Goal: Task Accomplishment & Management: Complete application form

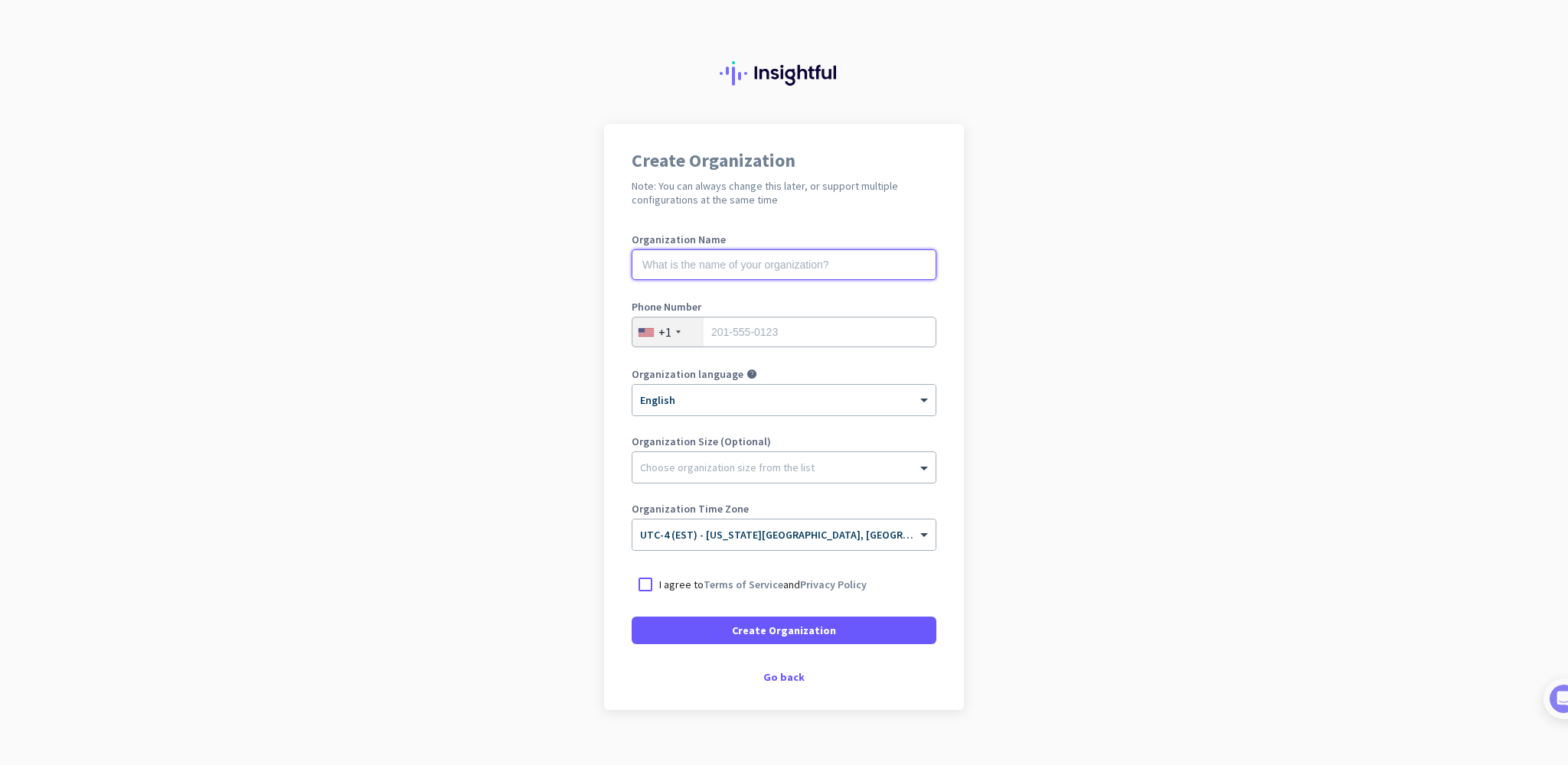
click at [770, 266] on input "text" at bounding box center [784, 265] width 305 height 30
type input "HAIE Lab"
click at [758, 323] on input "tel" at bounding box center [784, 332] width 305 height 30
type input "6505644482"
click at [745, 463] on div at bounding box center [784, 463] width 303 height 15
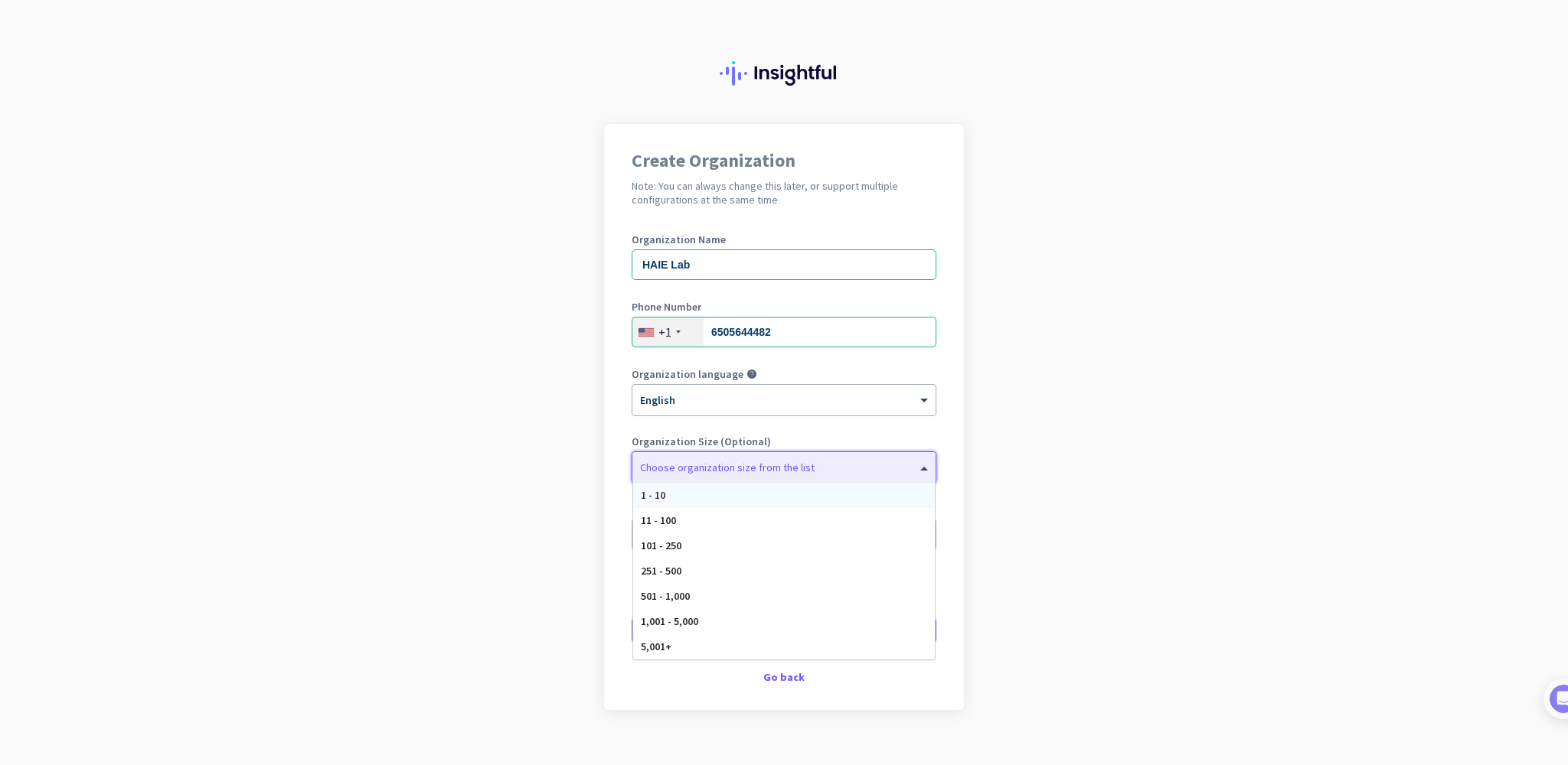
click at [729, 493] on div "1 - 10" at bounding box center [784, 495] width 302 height 26
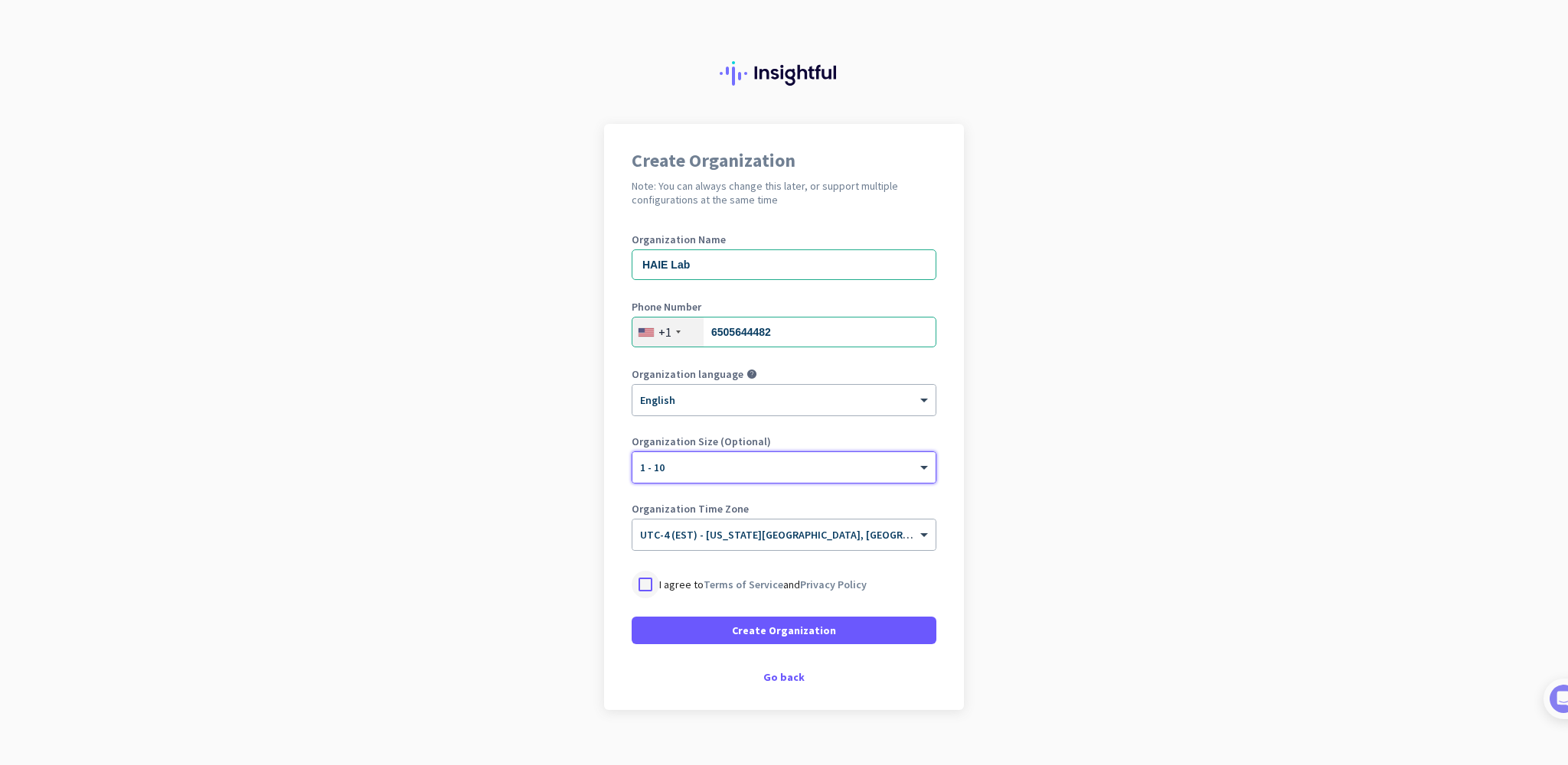
click at [637, 584] on div at bounding box center [645, 584] width 28 height 28
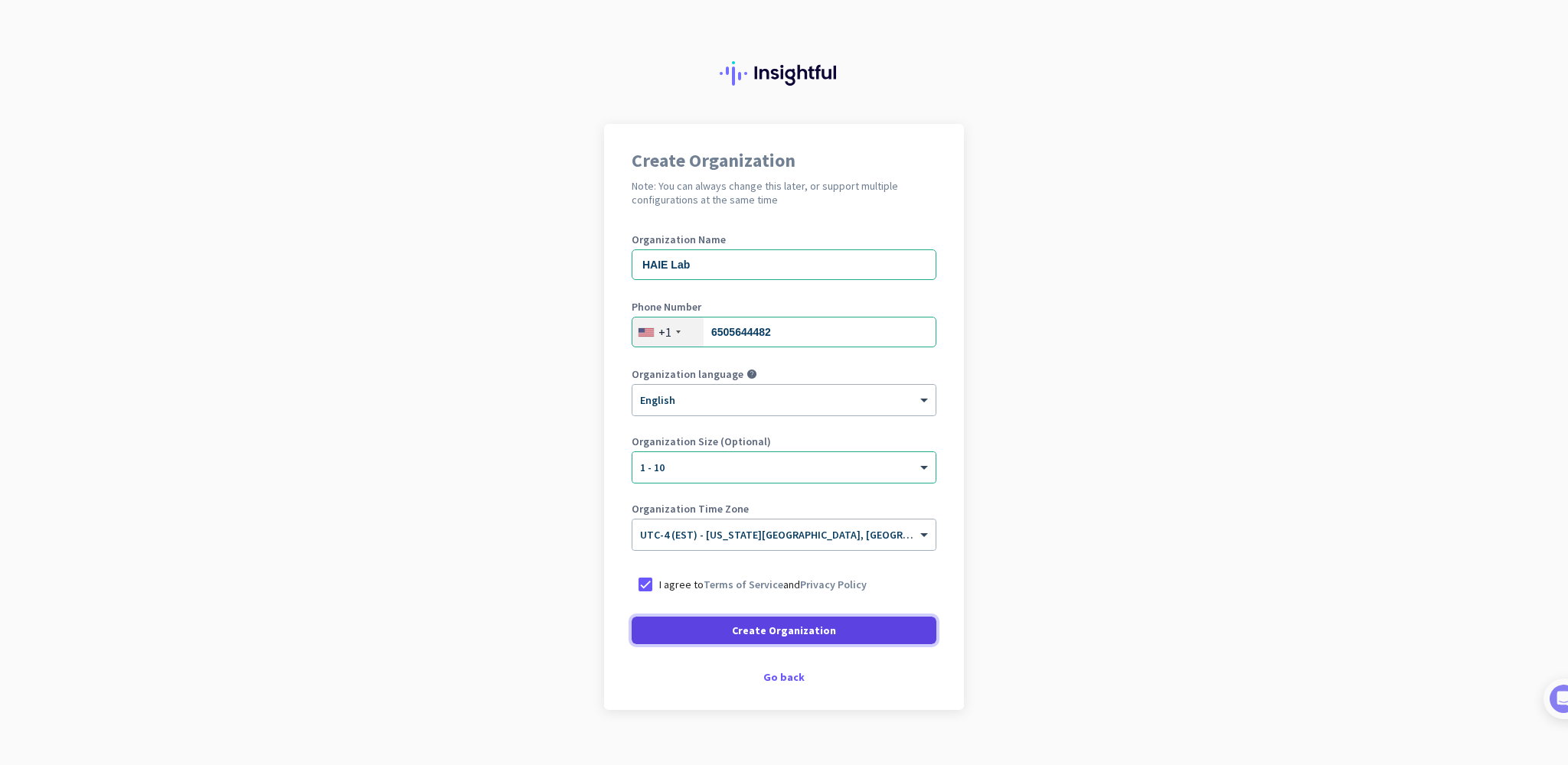
click at [747, 633] on span "Create Organization" at bounding box center [784, 630] width 104 height 15
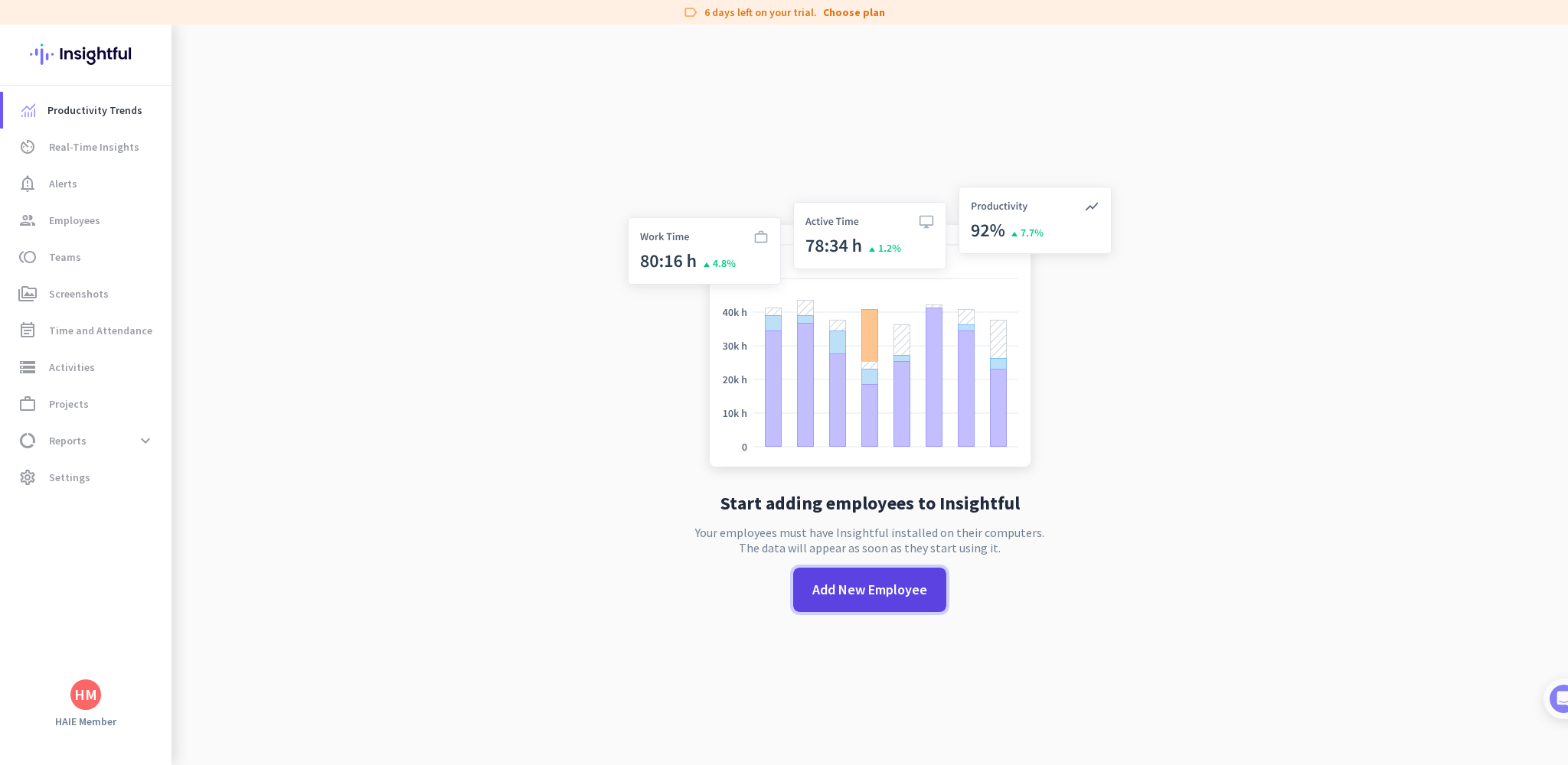
click at [840, 589] on span "Add New Employee" at bounding box center [869, 589] width 115 height 20
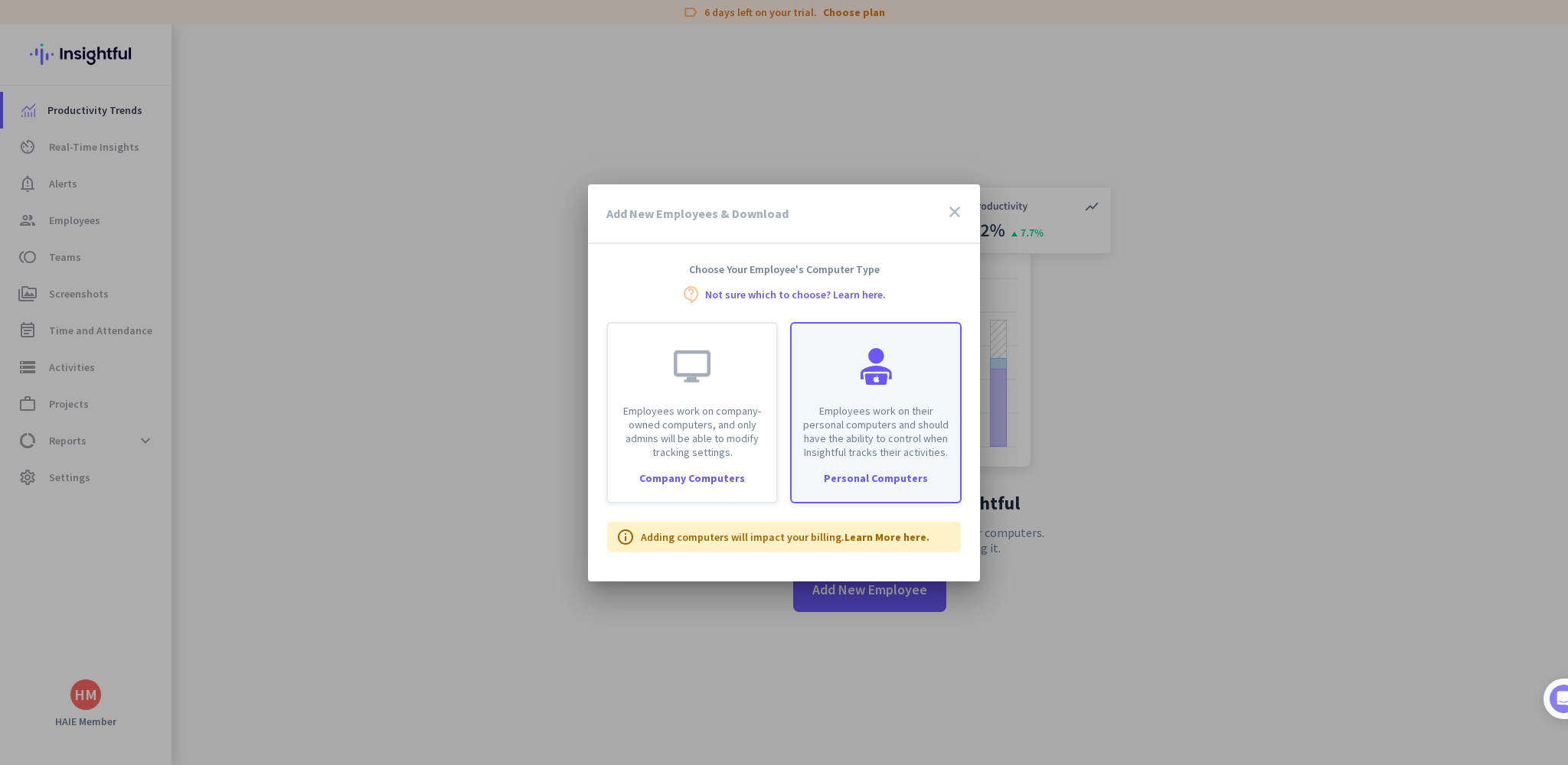
click at [867, 402] on div "Employees work on their personal computers and should have the ability to contr…" at bounding box center [876, 391] width 168 height 136
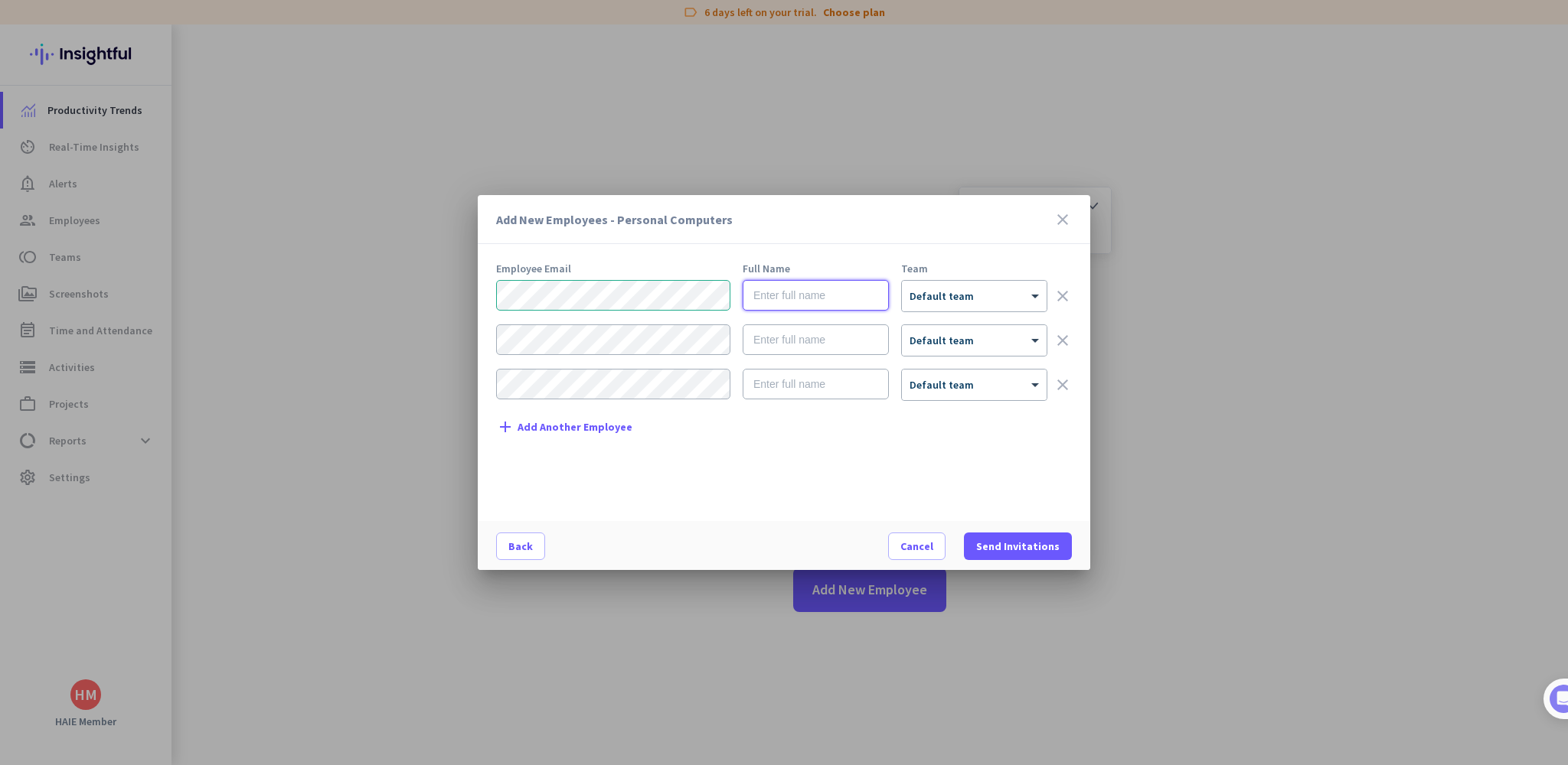
click at [796, 293] on input "text" at bounding box center [816, 295] width 146 height 30
click at [988, 287] on div at bounding box center [974, 291] width 144 height 13
click at [963, 330] on span "Default team" at bounding box center [946, 326] width 72 height 15
click at [804, 298] on input "text" at bounding box center [816, 295] width 146 height 30
type input "Haie Lab"
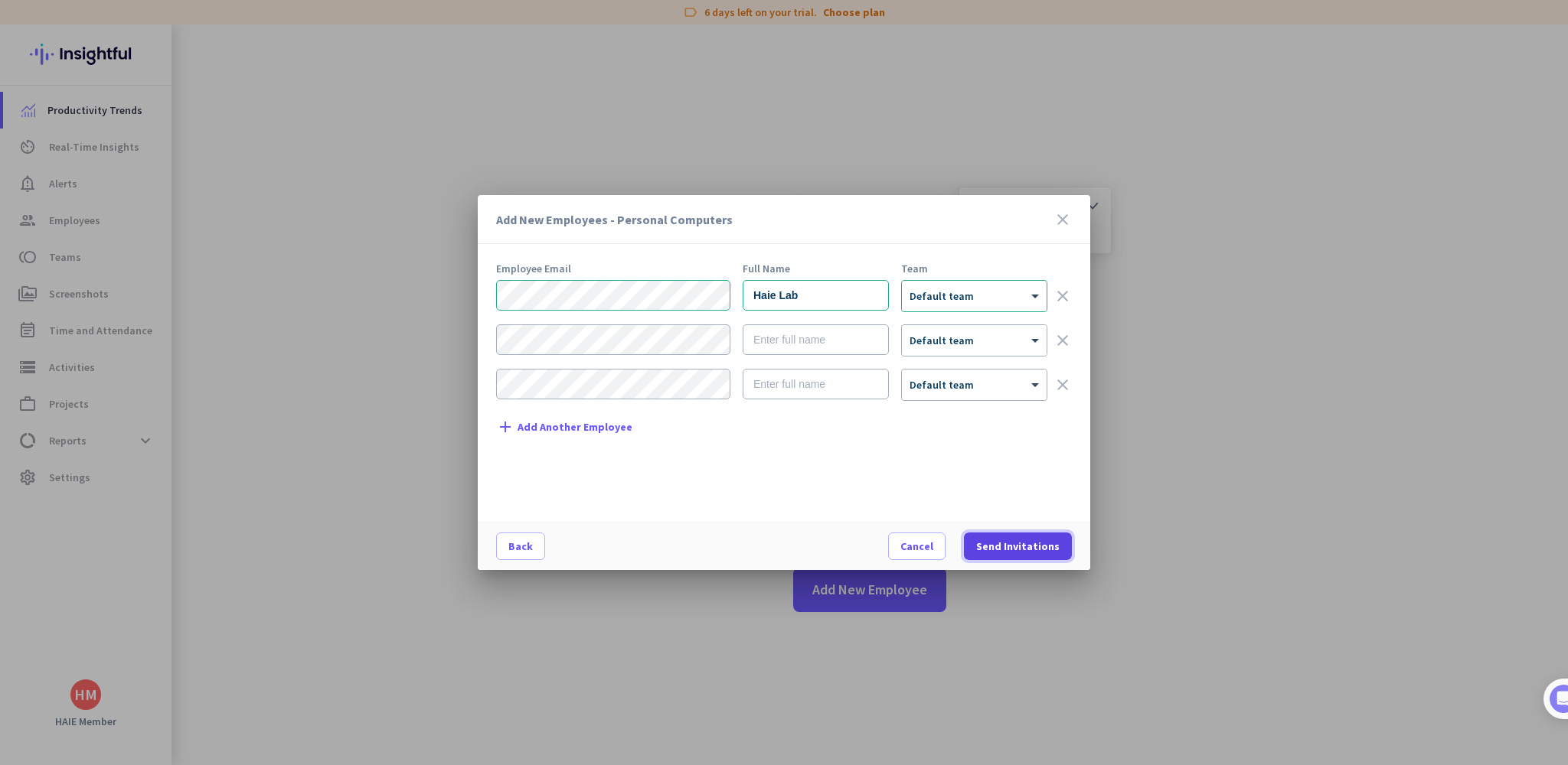
click at [1011, 552] on span "Send Invitations" at bounding box center [1018, 547] width 84 height 15
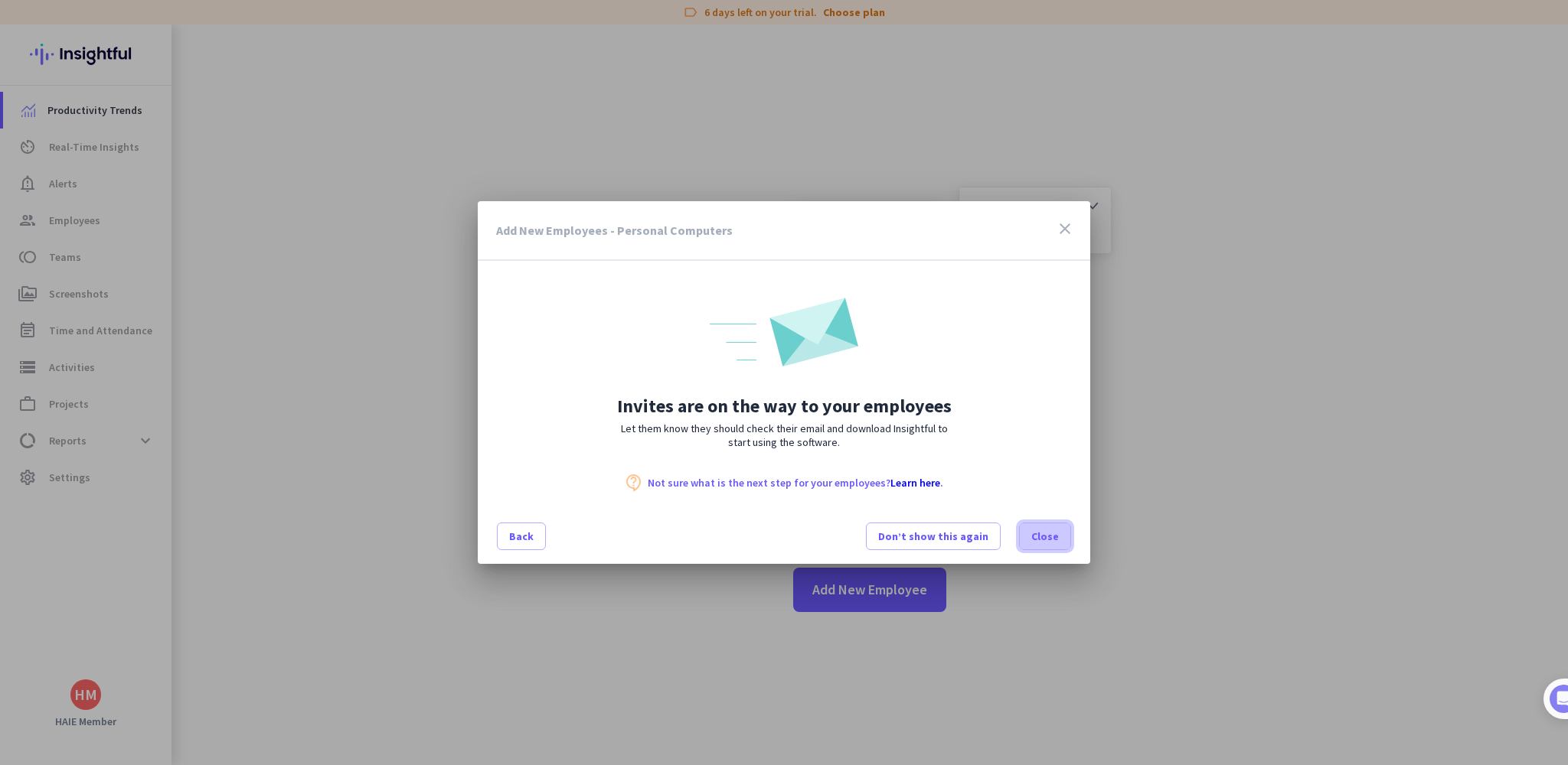
click at [1045, 531] on span "Close" at bounding box center [1045, 536] width 28 height 15
